Goal: Book appointment/travel/reservation

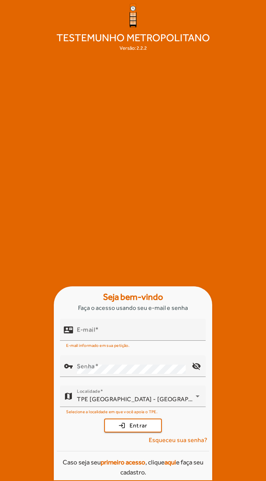
click at [84, 333] on mat-label "E-mail" at bounding box center [86, 329] width 18 height 7
click at [84, 337] on input "E-mail" at bounding box center [138, 332] width 123 height 9
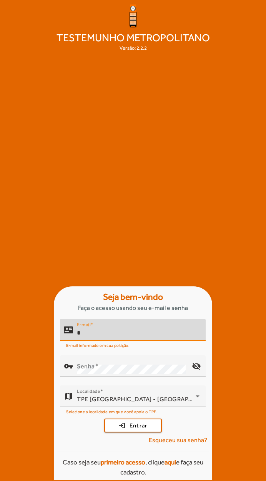
scroll to position [27, 0]
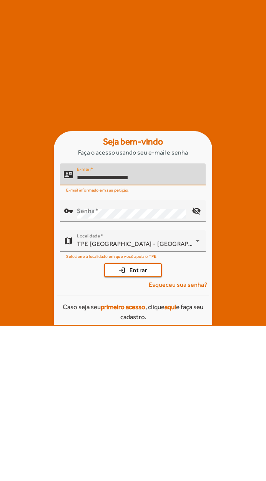
type input "**********"
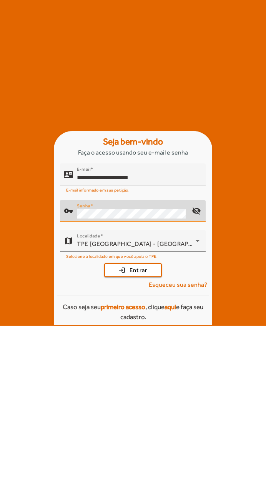
click at [119, 416] on span "submit" at bounding box center [133, 425] width 56 height 18
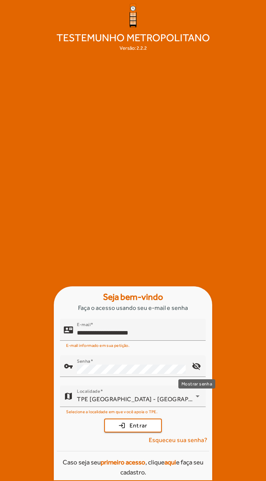
click at [196, 365] on mat-icon "visibility_off" at bounding box center [197, 366] width 18 height 18
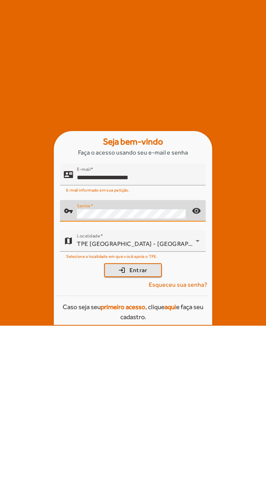
click at [147, 421] on span "Entrar" at bounding box center [139, 425] width 18 height 9
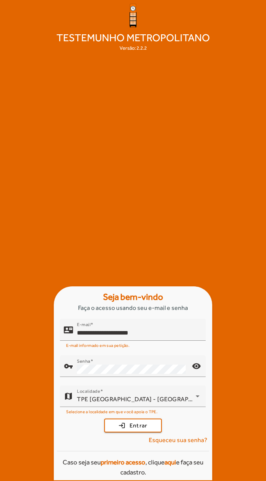
click at [164, 437] on span "Esqueceu sua senha?" at bounding box center [178, 439] width 59 height 9
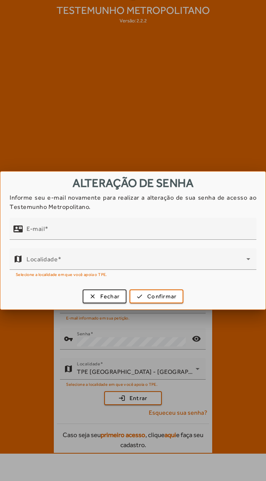
scroll to position [0, 0]
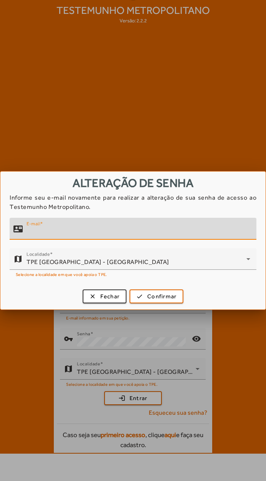
click at [34, 225] on mat-label "E-mail" at bounding box center [33, 223] width 13 height 5
click at [34, 227] on input "E-mail" at bounding box center [139, 231] width 224 height 9
type input "**********"
click at [163, 297] on span "Confirmar" at bounding box center [161, 296] width 29 height 9
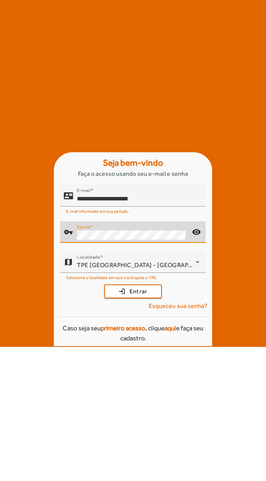
scroll to position [27, 0]
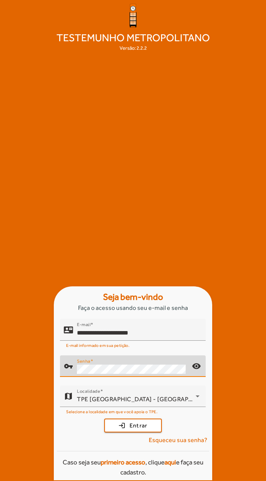
click at [132, 360] on div "Senha" at bounding box center [131, 366] width 109 height 22
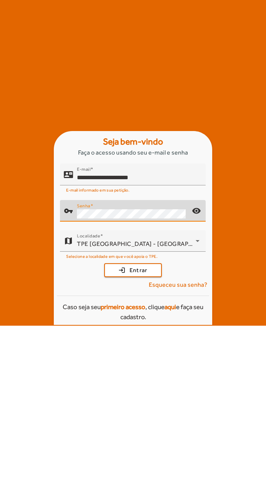
click at [119, 416] on span "submit" at bounding box center [133, 425] width 56 height 18
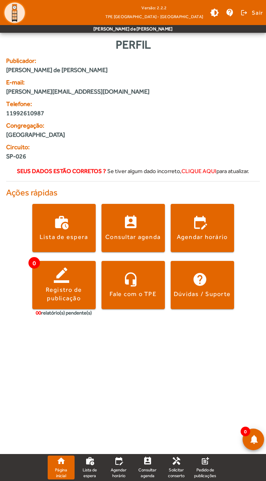
click at [208, 227] on span at bounding box center [203, 228] width 64 height 18
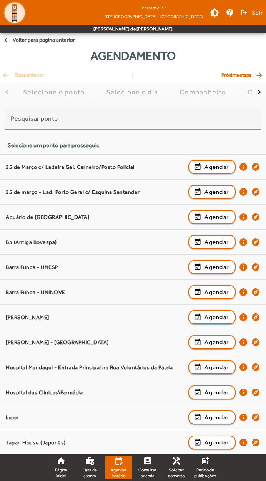
click at [218, 166] on span "Agendar" at bounding box center [217, 166] width 24 height 9
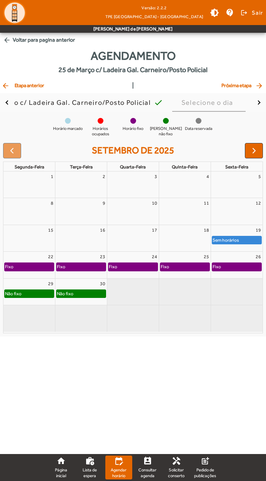
click at [256, 153] on span "button" at bounding box center [254, 150] width 9 height 9
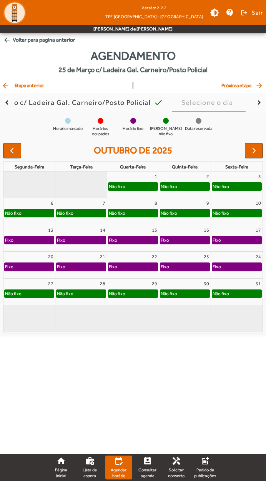
click at [253, 156] on button "button" at bounding box center [254, 150] width 18 height 15
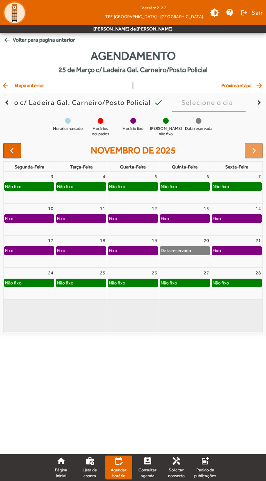
click at [250, 149] on div at bounding box center [254, 150] width 18 height 15
click at [250, 151] on div at bounding box center [254, 150] width 18 height 15
click at [9, 149] on span "button" at bounding box center [11, 150] width 9 height 9
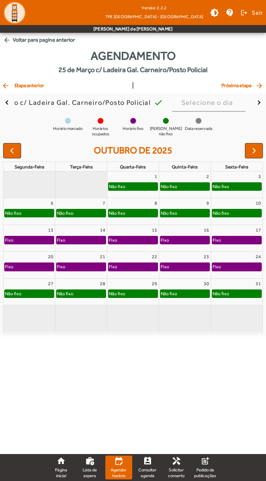
click at [12, 151] on span "button" at bounding box center [11, 150] width 9 height 9
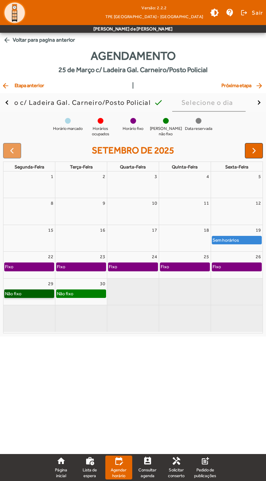
click at [14, 292] on link "Não fixo" at bounding box center [29, 293] width 50 height 8
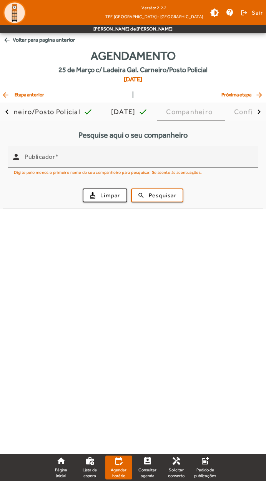
click at [8, 34] on span "arrow_back Voltar para pagina anterior" at bounding box center [133, 40] width 266 height 14
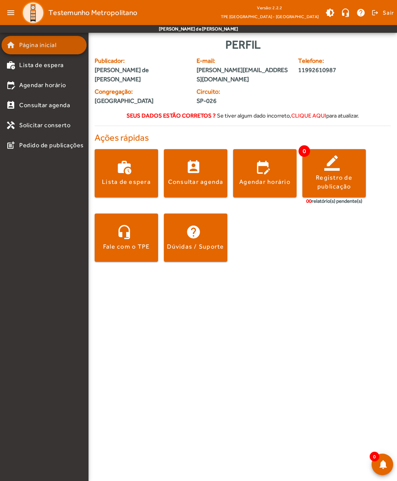
click at [29, 45] on span "Página inicial" at bounding box center [37, 44] width 37 height 9
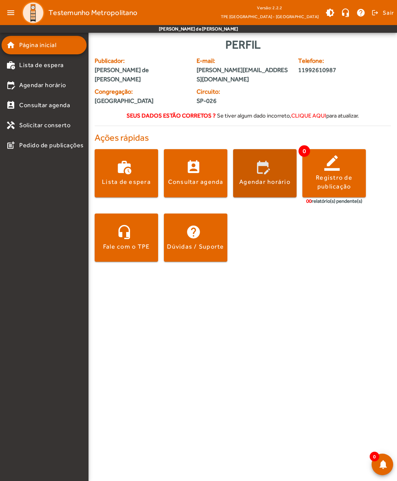
click at [266, 166] on span at bounding box center [265, 173] width 64 height 18
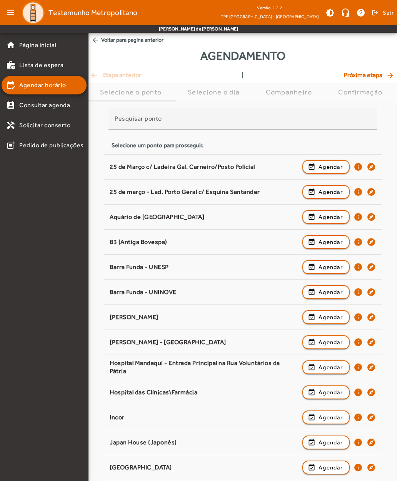
click at [266, 192] on mat-icon "info" at bounding box center [358, 191] width 9 height 9
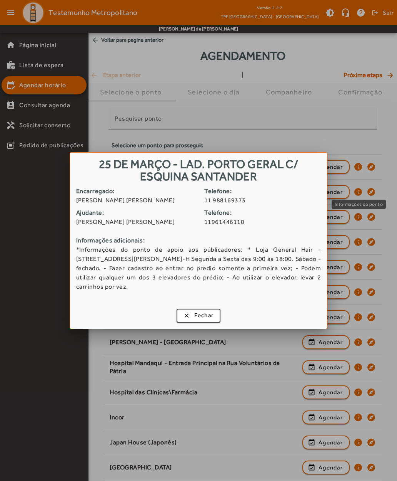
click at [182, 317] on span "button" at bounding box center [199, 315] width 43 height 18
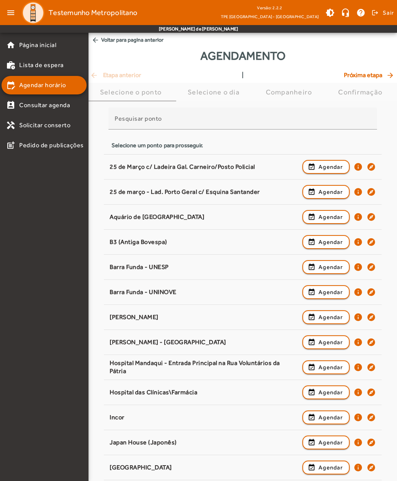
click at [266, 189] on span "button" at bounding box center [326, 192] width 46 height 18
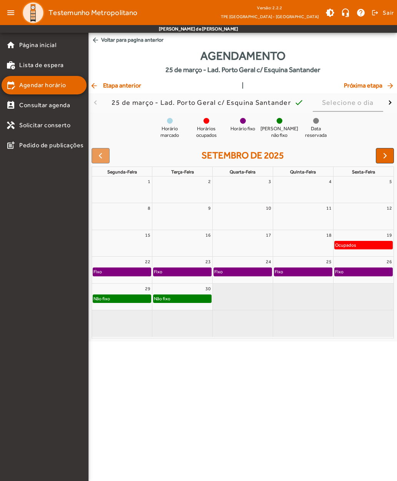
click at [266, 158] on span "button" at bounding box center [385, 155] width 9 height 9
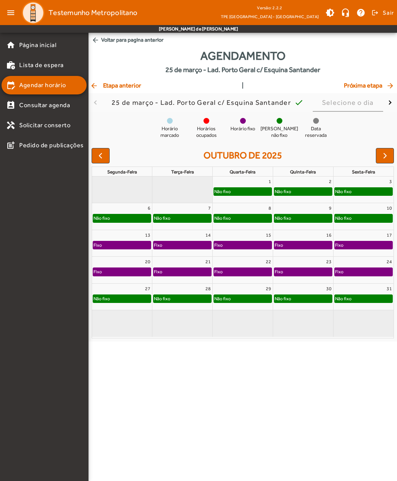
click at [266, 155] on button "button" at bounding box center [385, 155] width 18 height 15
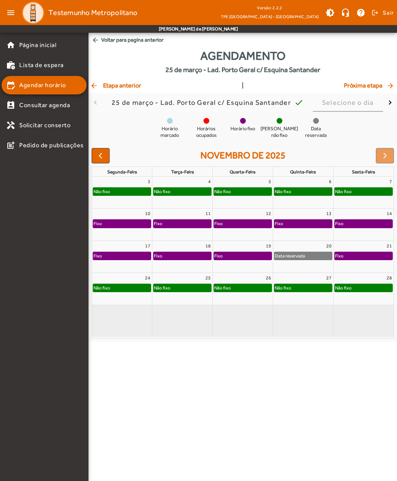
click at [266, 157] on div at bounding box center [385, 155] width 18 height 15
click at [94, 154] on button "button" at bounding box center [101, 155] width 18 height 15
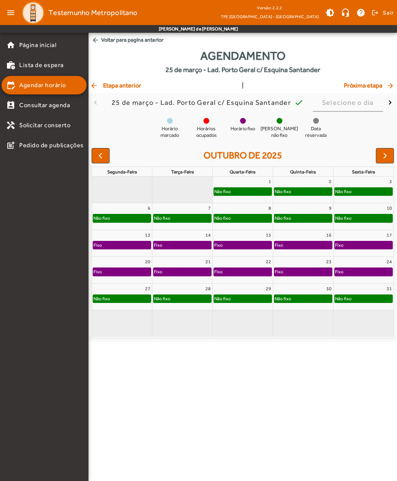
click at [98, 156] on span "button" at bounding box center [100, 155] width 9 height 9
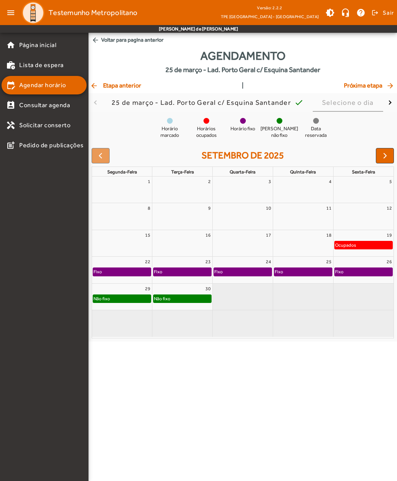
click at [98, 157] on div at bounding box center [101, 155] width 18 height 15
click at [97, 158] on div at bounding box center [101, 155] width 18 height 15
click at [98, 40] on mat-icon "arrow_back" at bounding box center [96, 40] width 8 height 8
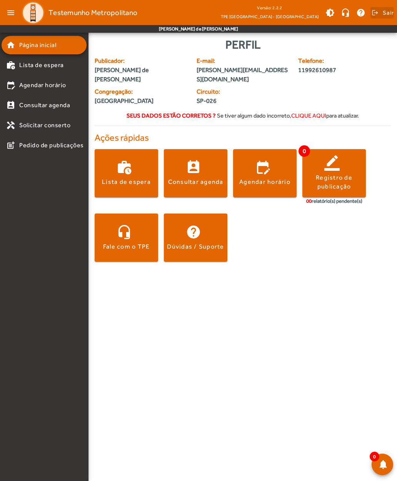
click at [266, 13] on span "Sair" at bounding box center [388, 13] width 11 height 12
